Goal: Information Seeking & Learning: Check status

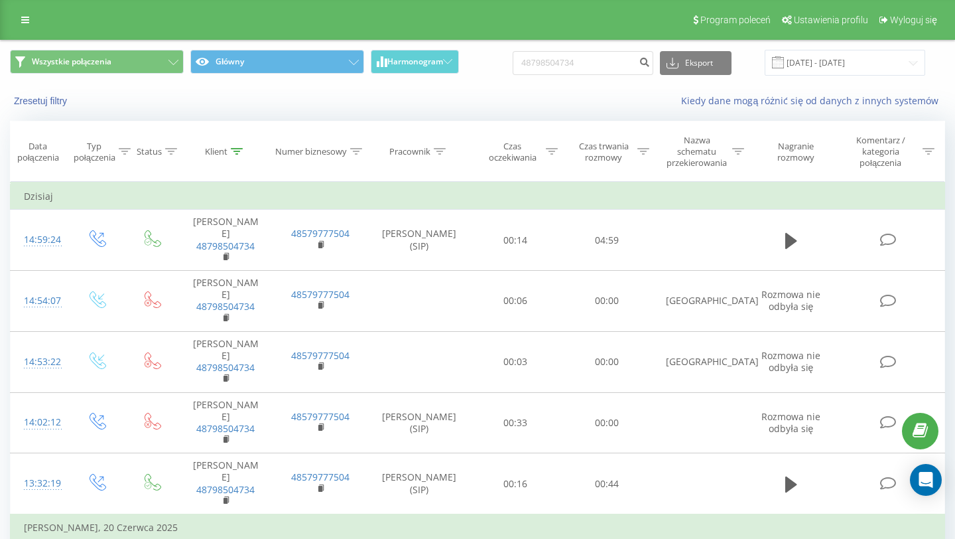
click at [619, 60] on input "48798504734" at bounding box center [583, 63] width 141 height 24
type input "48798989184"
